Goal: Navigation & Orientation: Understand site structure

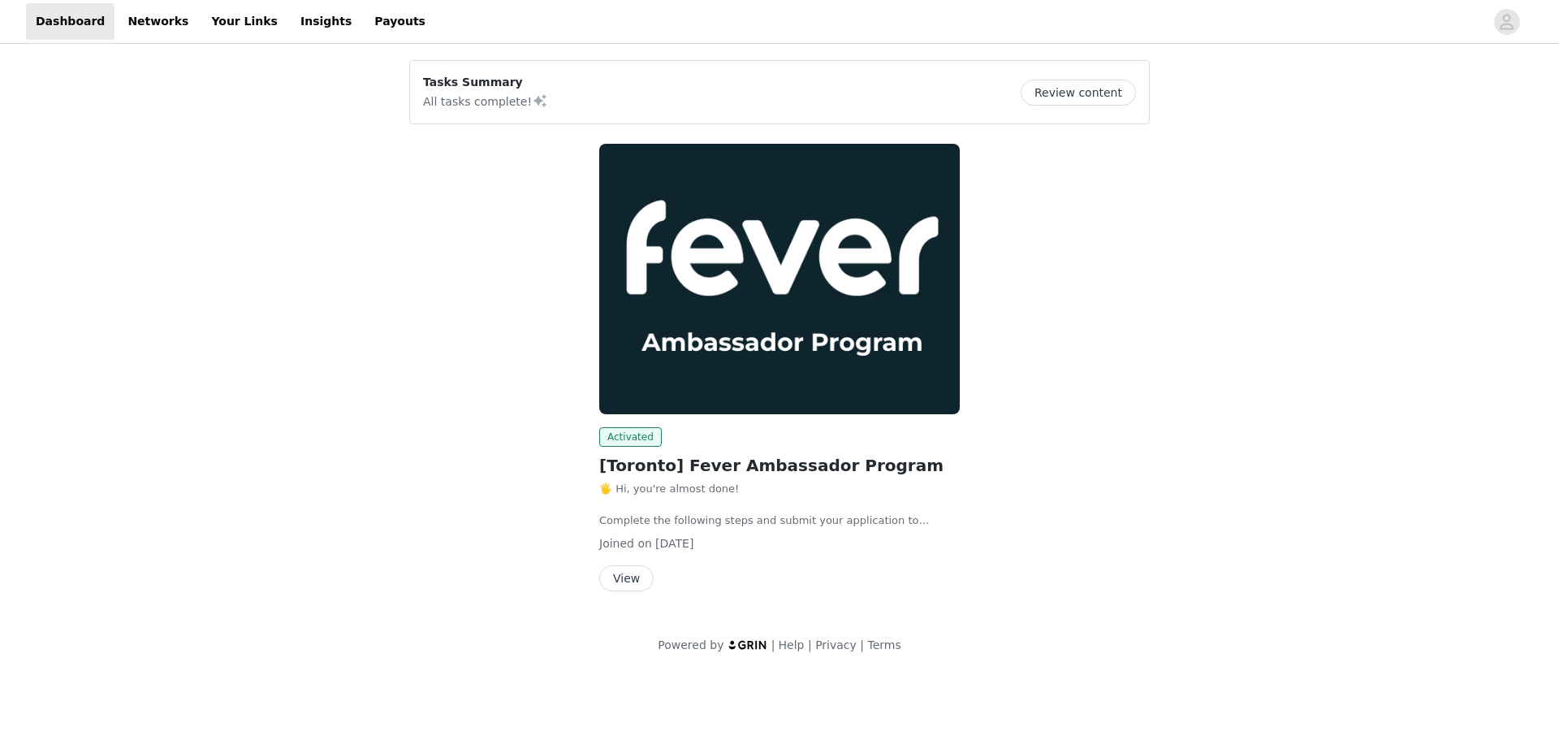
click at [619, 574] on button "View" at bounding box center [626, 578] width 54 height 26
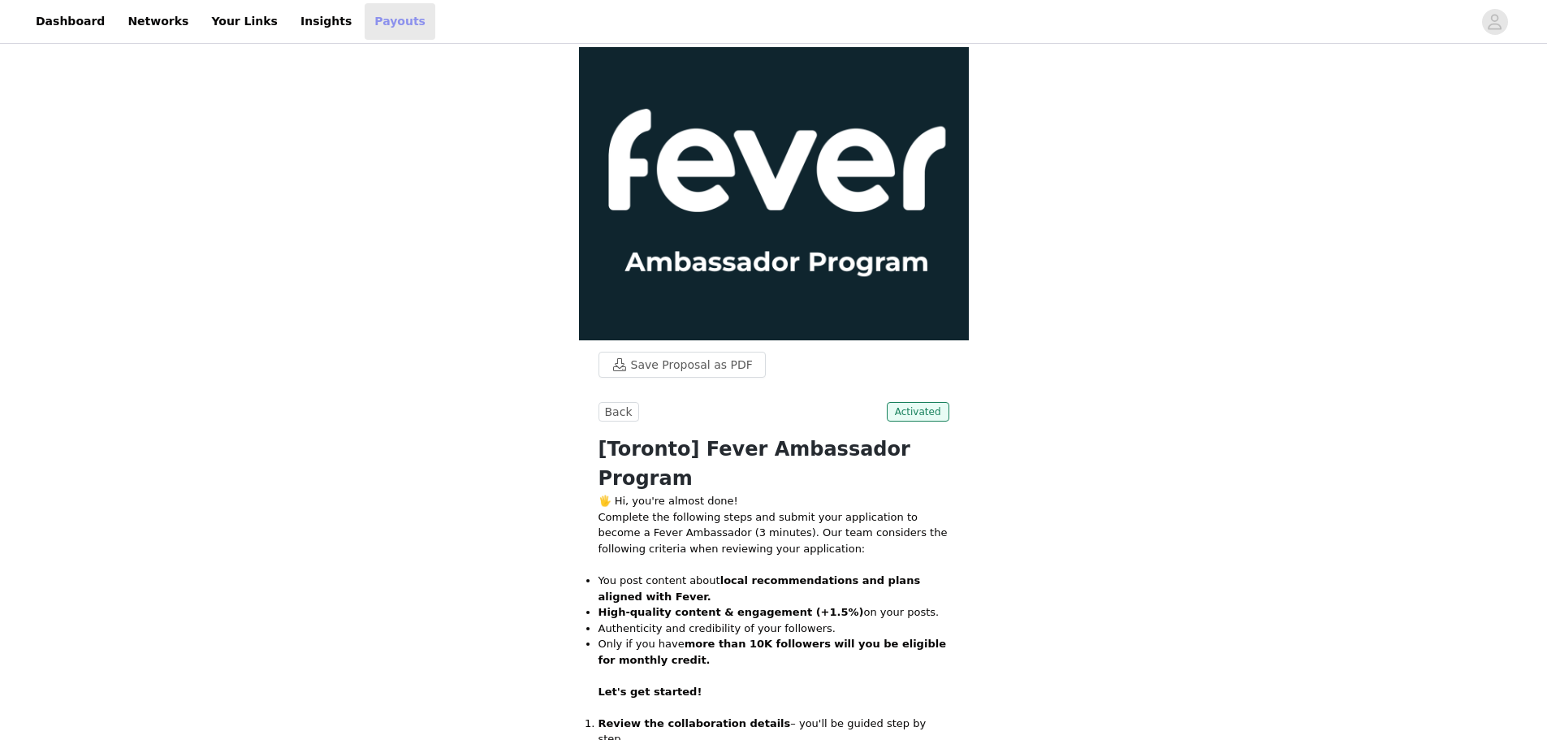
click at [365, 23] on link "Payouts" at bounding box center [400, 21] width 71 height 37
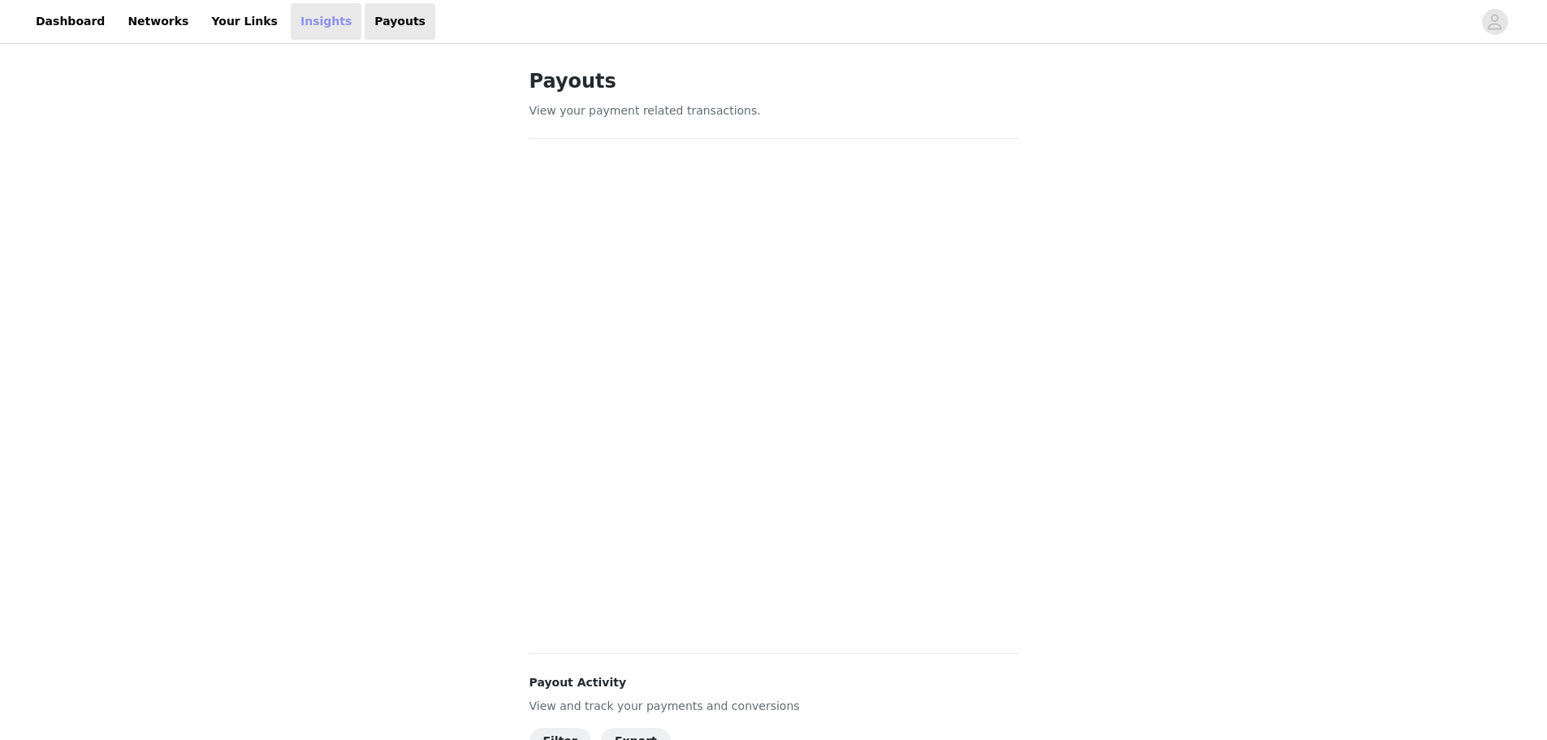
click at [291, 24] on link "Insights" at bounding box center [326, 21] width 71 height 37
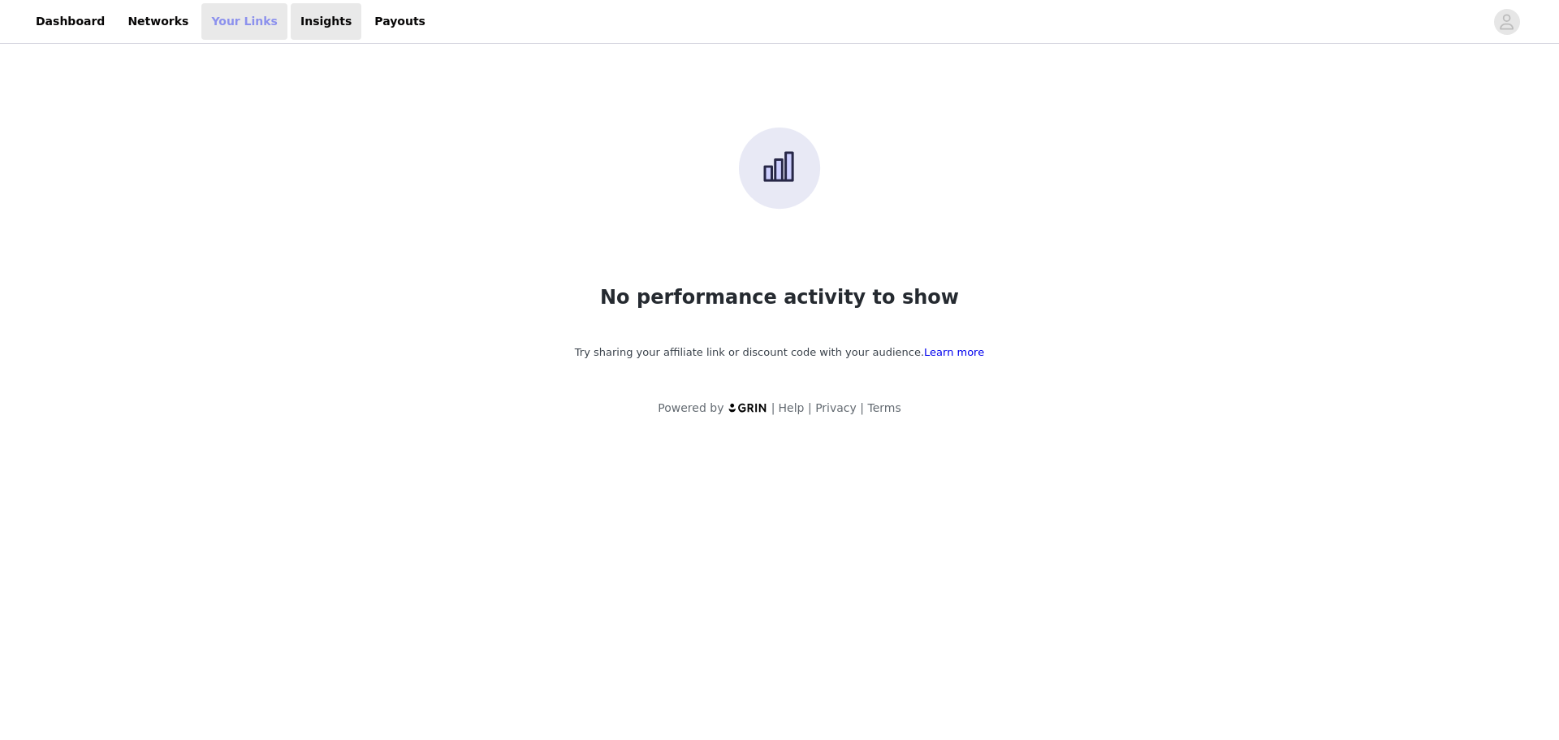
click at [214, 15] on link "Your Links" at bounding box center [244, 21] width 86 height 37
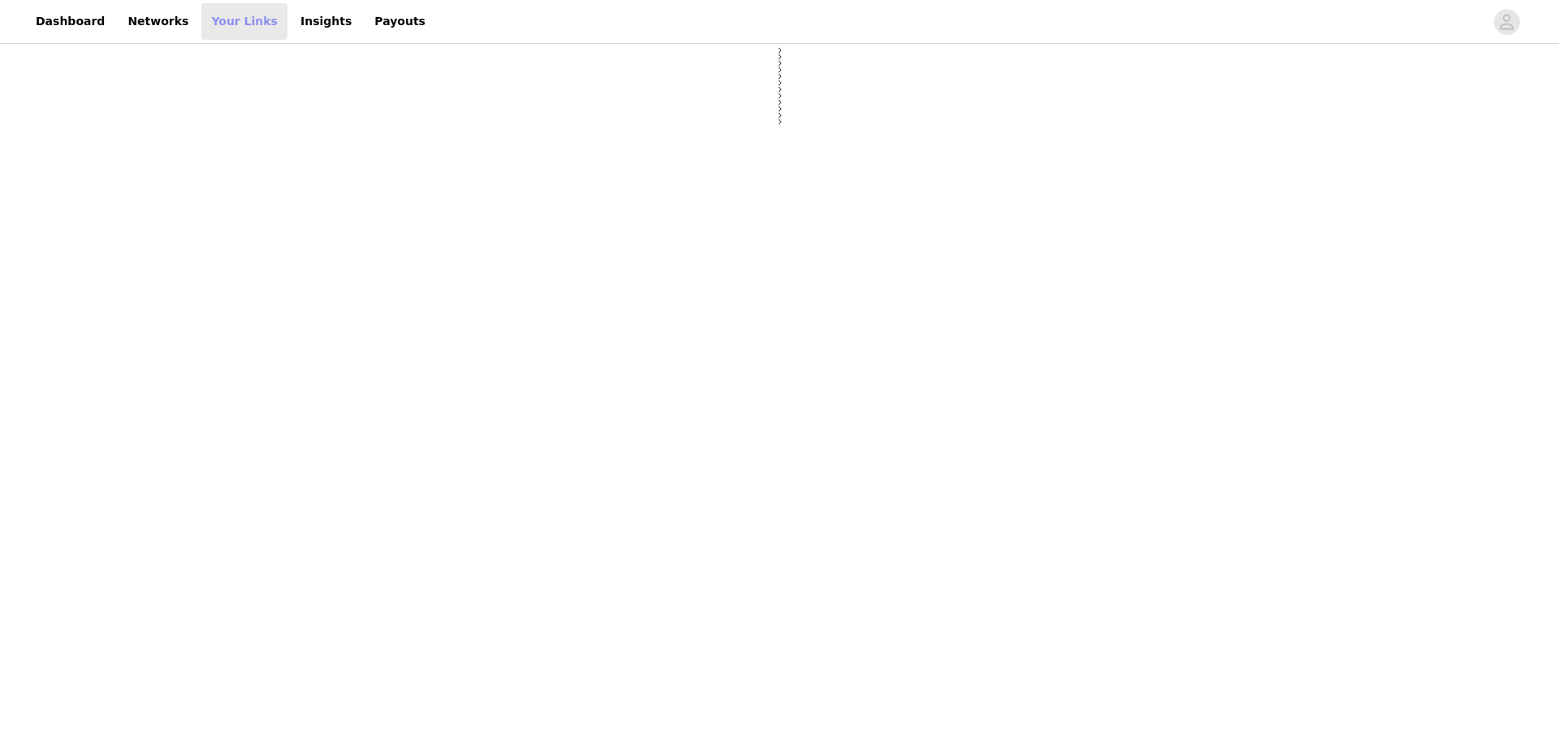
select select "12"
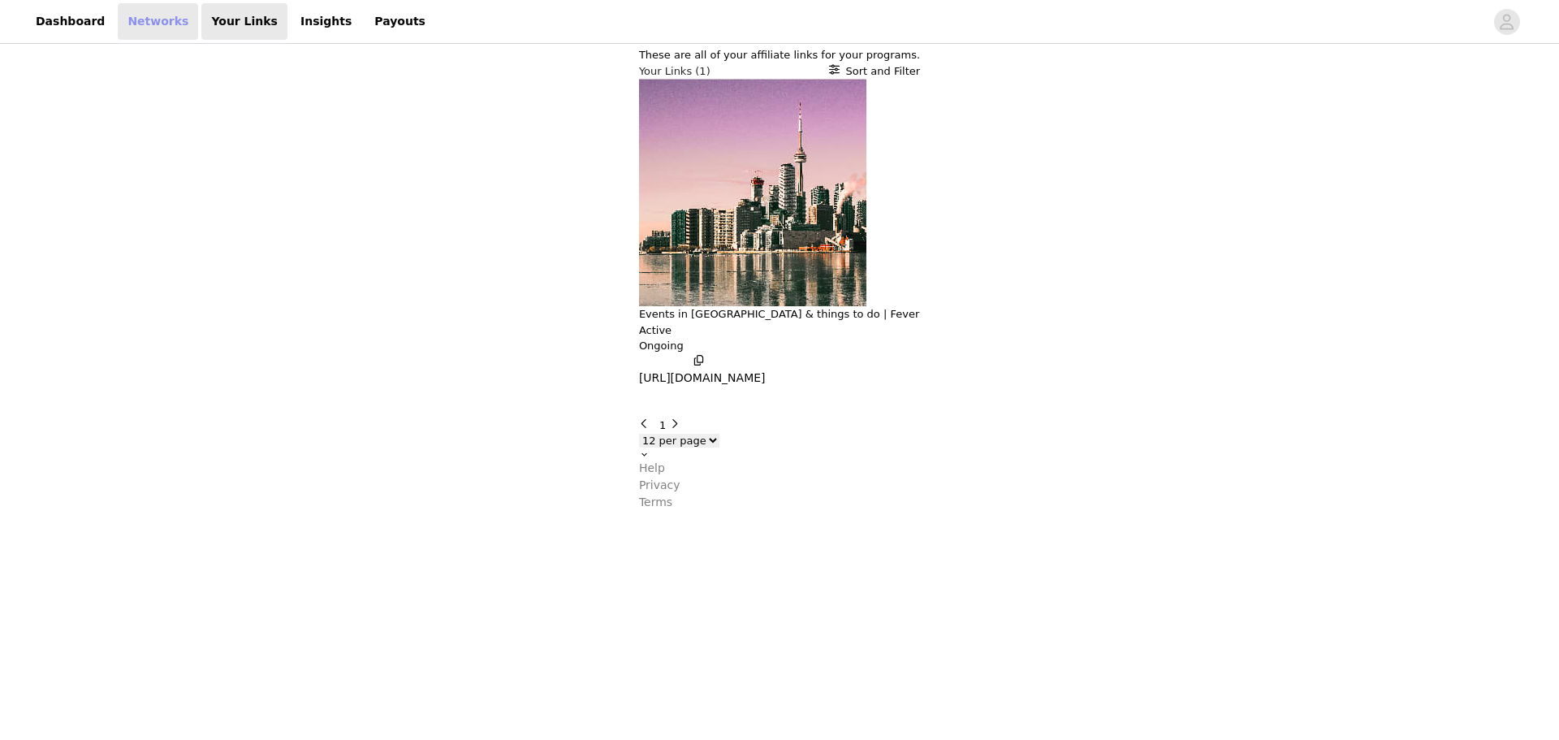
click at [136, 11] on link "Networks" at bounding box center [158, 21] width 80 height 37
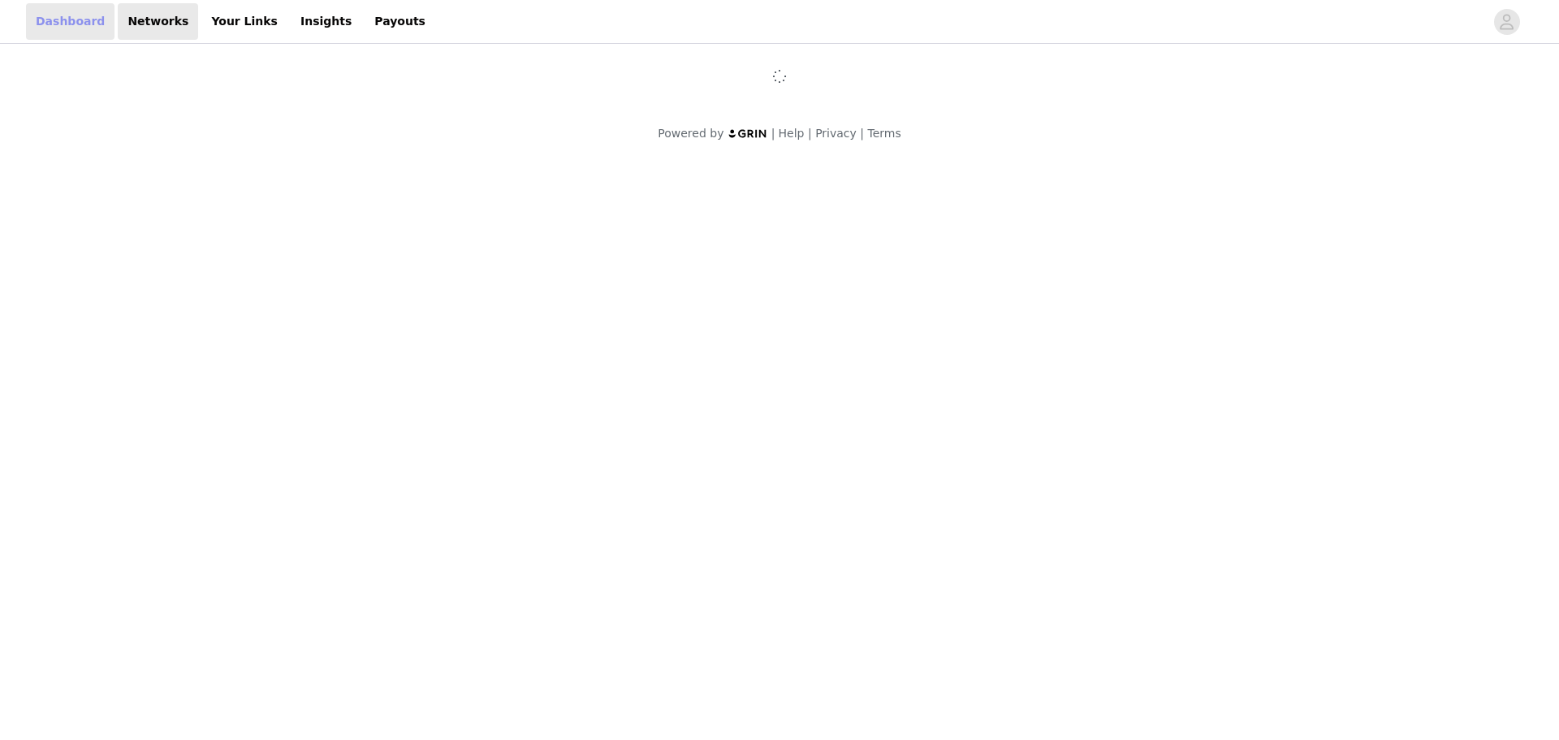
click at [58, 19] on link "Dashboard" at bounding box center [70, 21] width 89 height 37
